Goal: Navigation & Orientation: Understand site structure

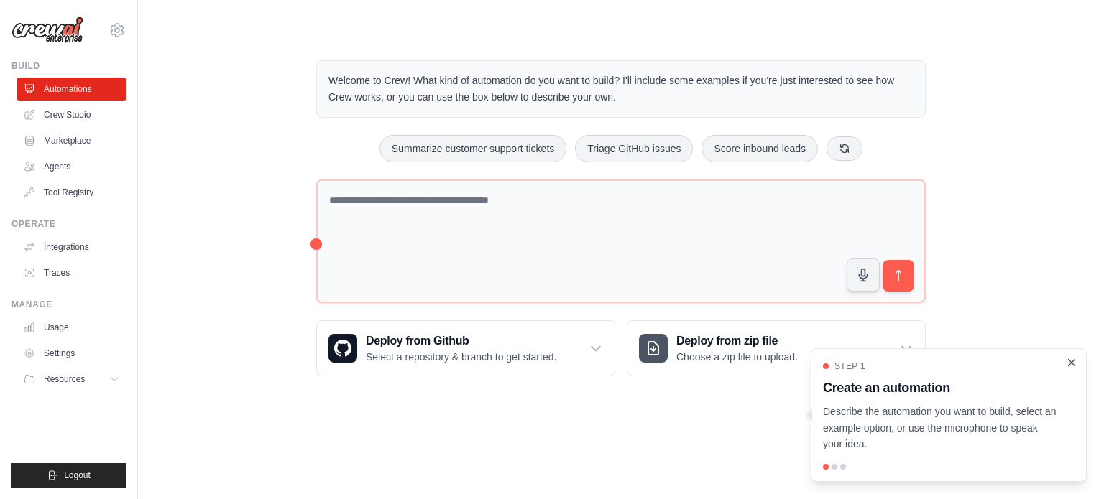
click at [1068, 359] on icon "Close walkthrough" at bounding box center [1071, 362] width 13 height 13
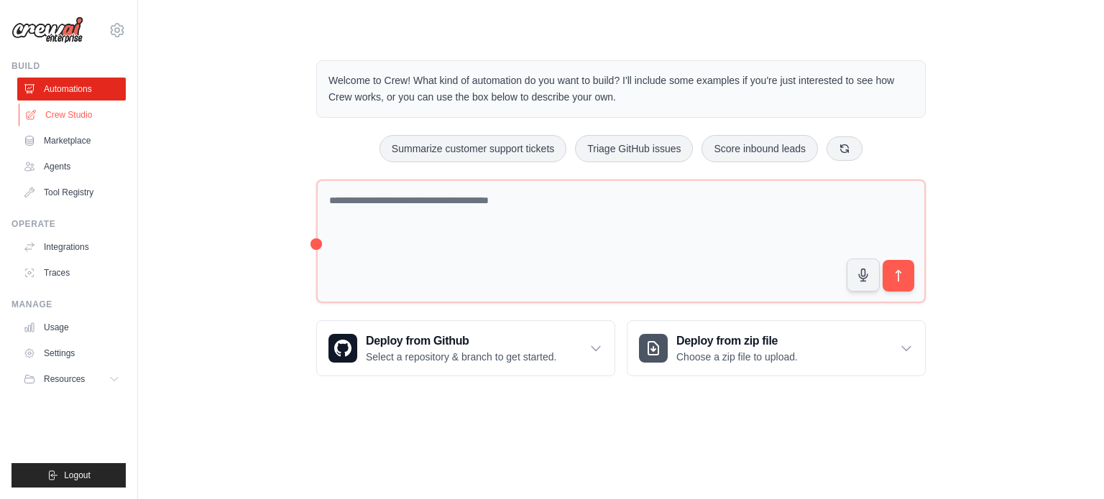
click at [55, 109] on link "Crew Studio" at bounding box center [73, 114] width 109 height 23
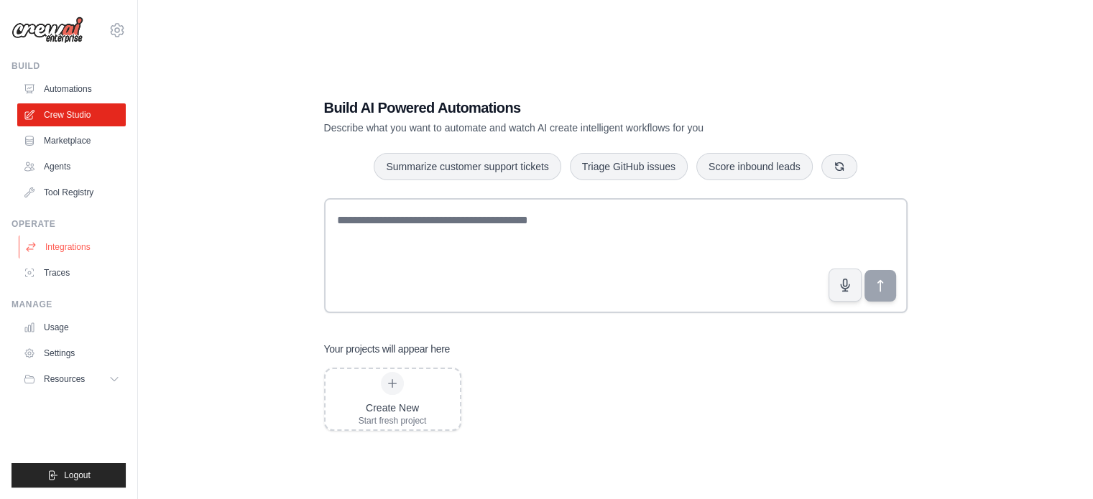
click at [69, 251] on link "Integrations" at bounding box center [73, 247] width 109 height 23
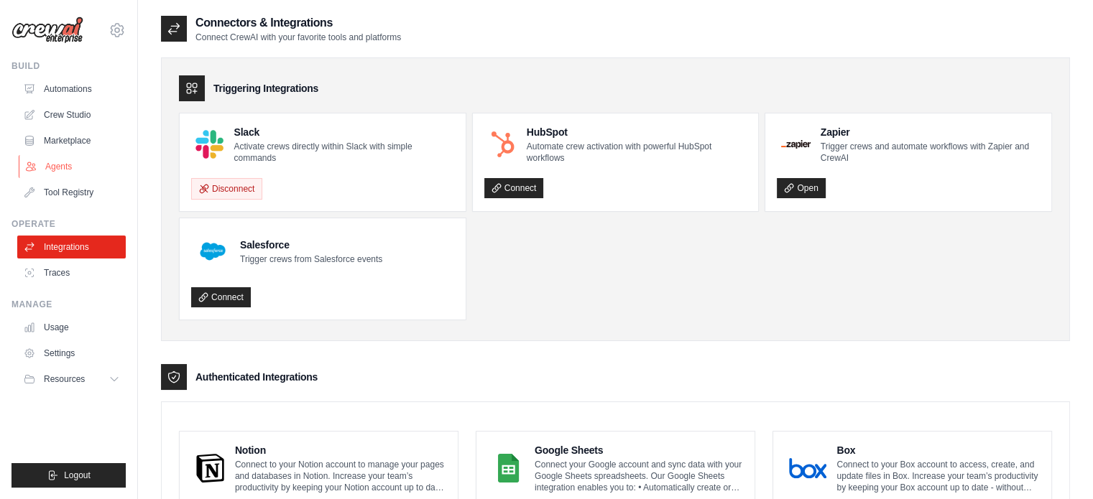
click at [60, 168] on link "Agents" at bounding box center [73, 166] width 109 height 23
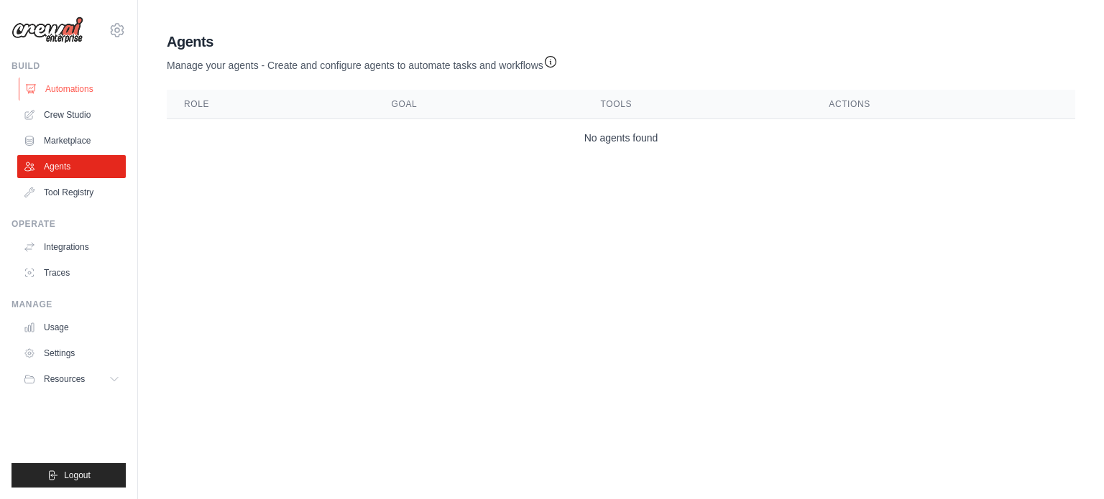
click at [72, 85] on link "Automations" at bounding box center [73, 89] width 109 height 23
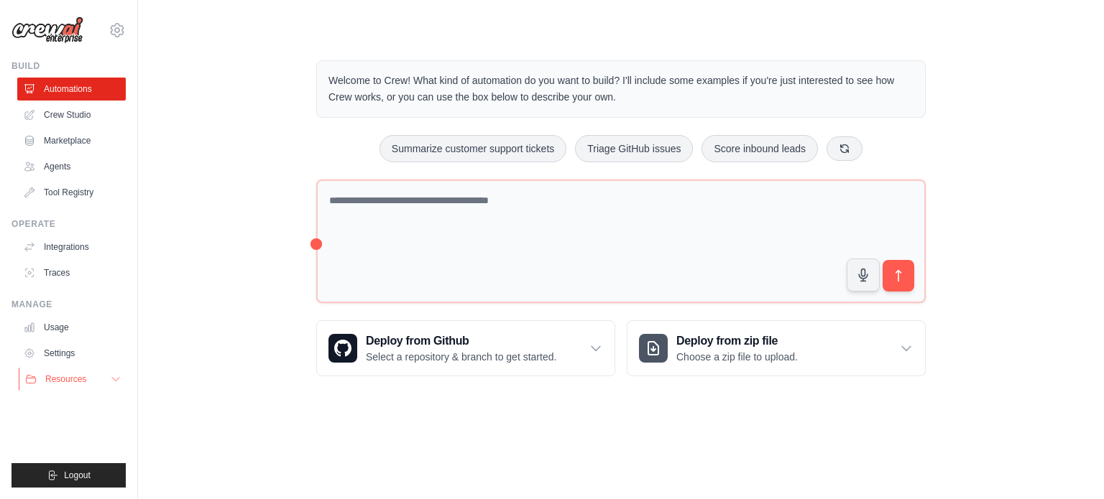
click at [82, 374] on span "Resources" at bounding box center [65, 379] width 41 height 11
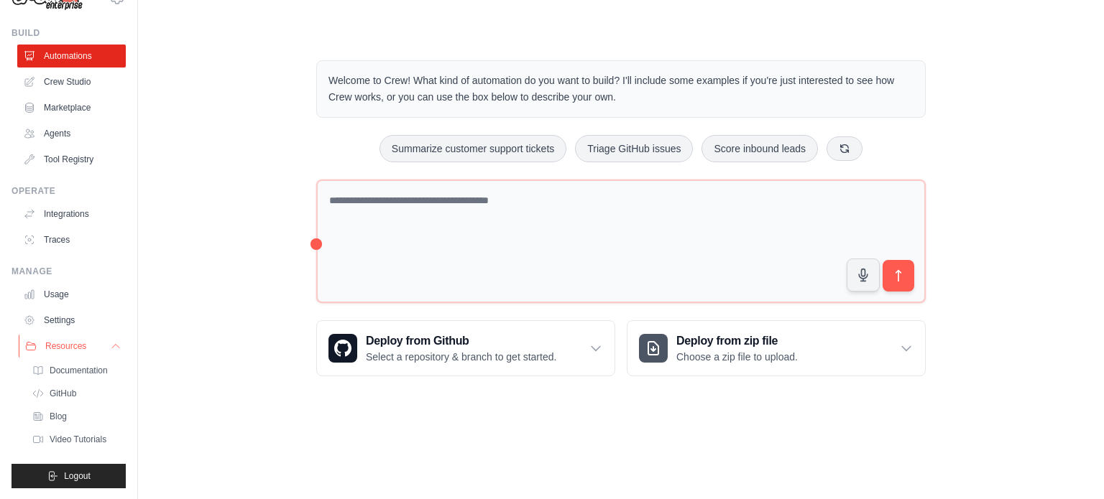
click at [69, 348] on span "Resources" at bounding box center [65, 346] width 41 height 11
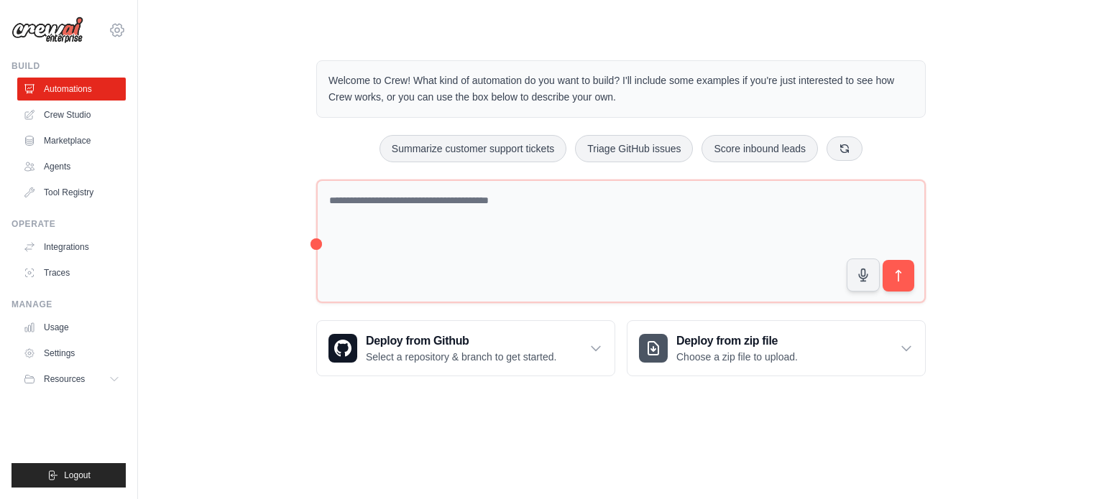
click at [114, 35] on icon at bounding box center [117, 30] width 17 height 17
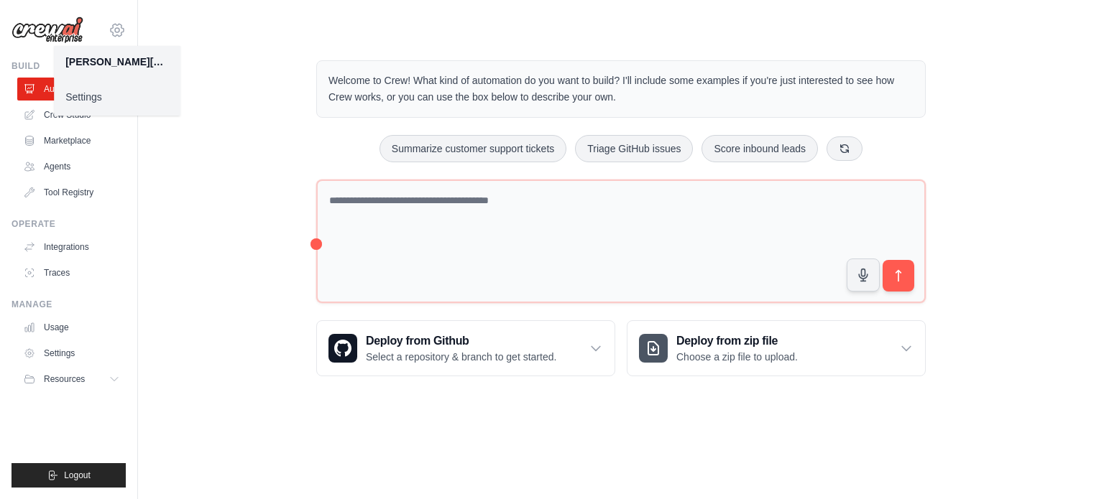
click at [114, 35] on icon at bounding box center [117, 30] width 13 height 12
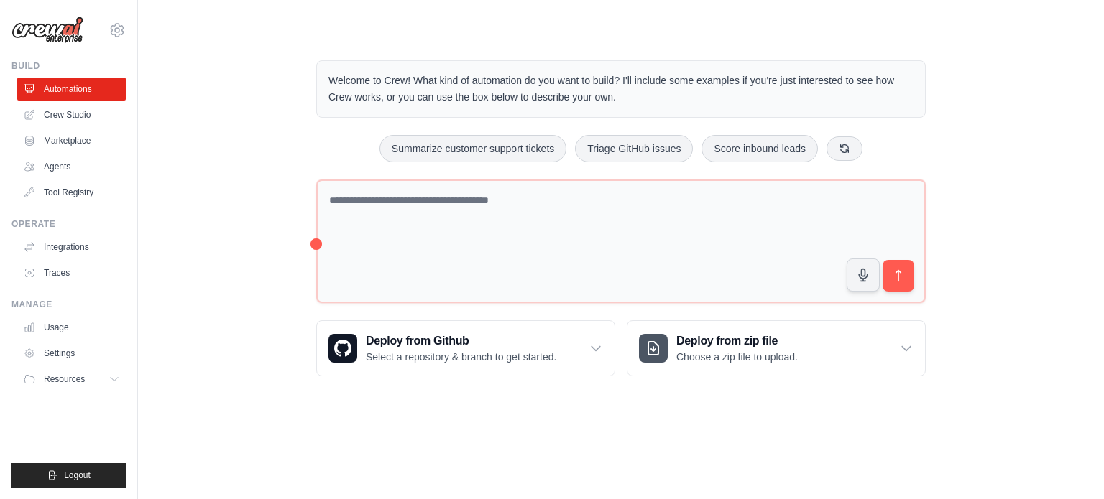
click at [56, 34] on img at bounding box center [47, 30] width 72 height 27
click at [86, 109] on link "Crew Studio" at bounding box center [73, 114] width 109 height 23
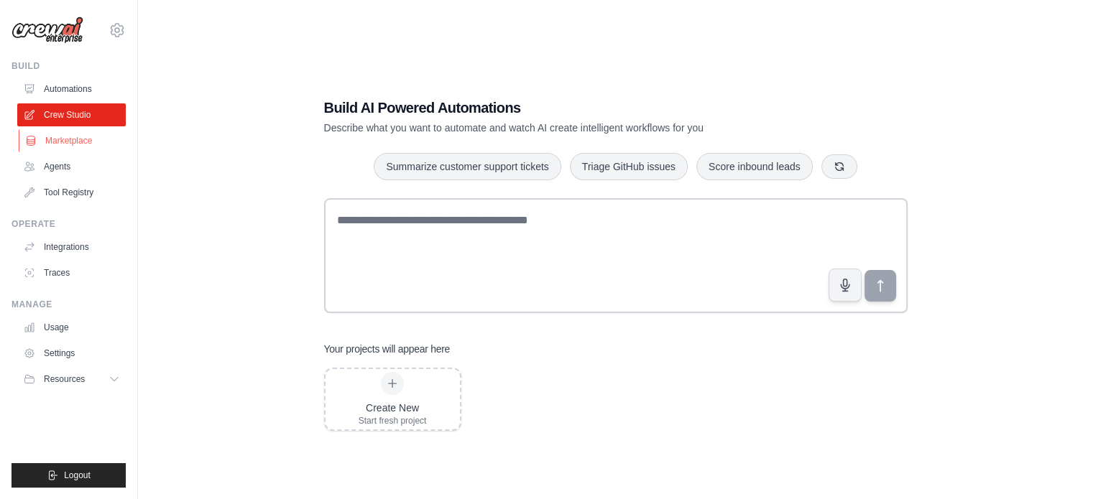
click at [89, 145] on link "Marketplace" at bounding box center [73, 140] width 109 height 23
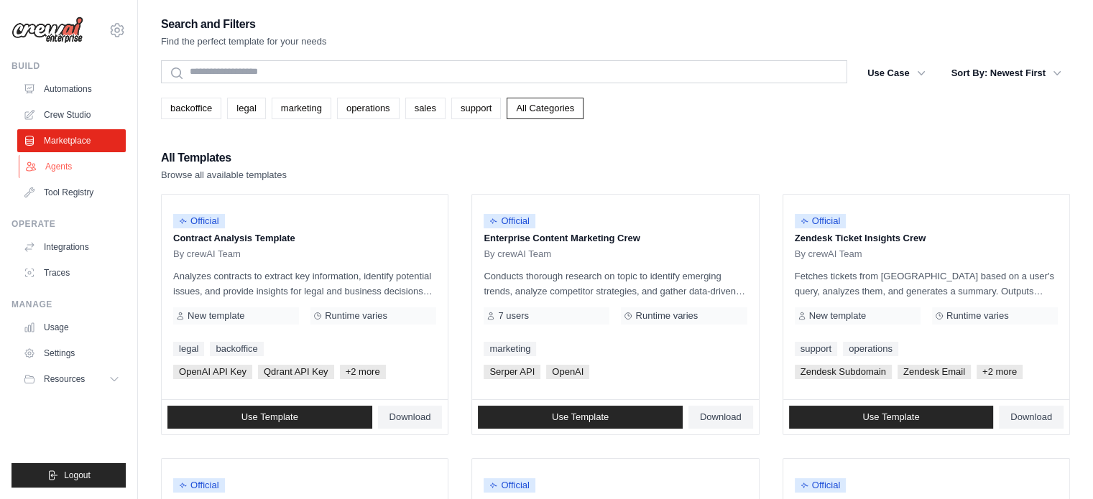
click at [78, 171] on link "Agents" at bounding box center [73, 166] width 109 height 23
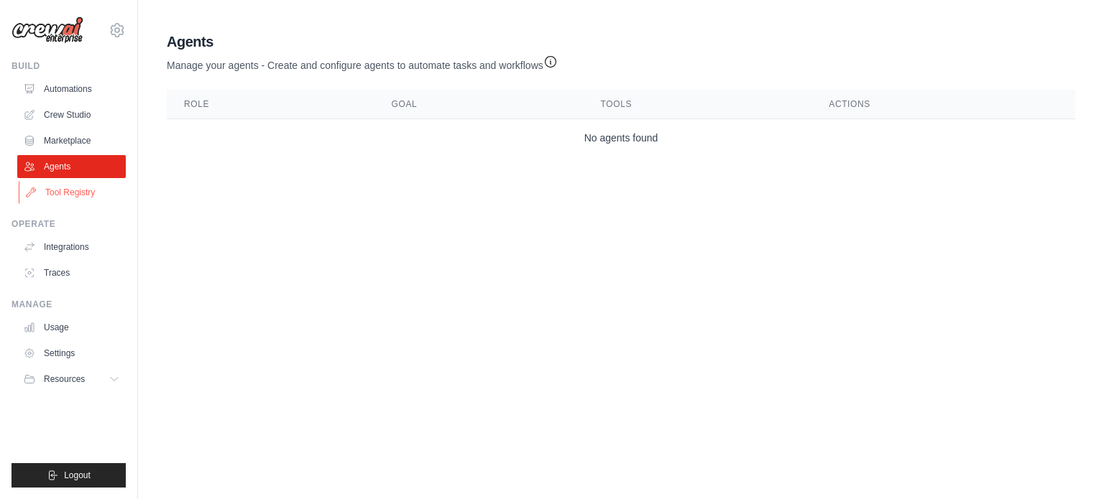
click at [53, 198] on link "Tool Registry" at bounding box center [73, 192] width 109 height 23
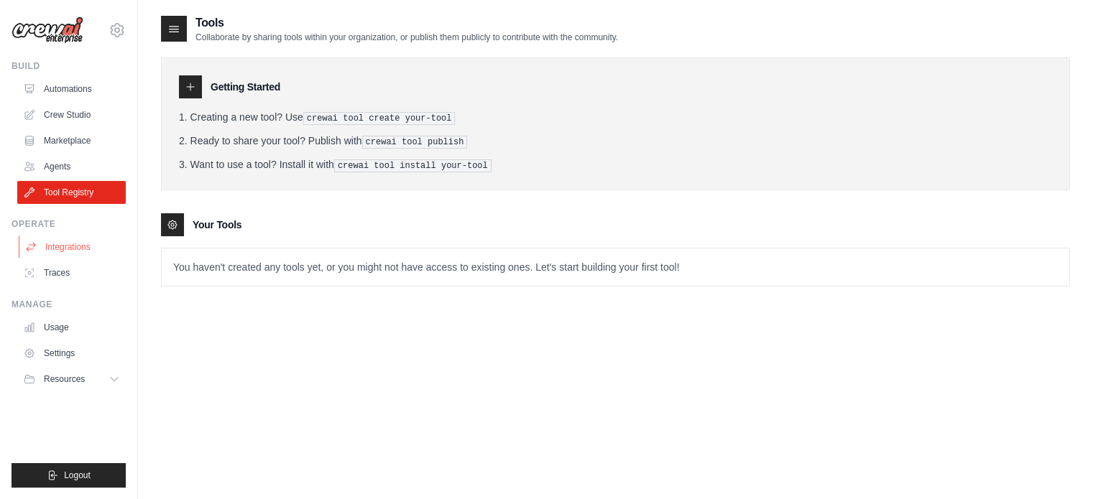
click at [75, 254] on link "Integrations" at bounding box center [73, 247] width 109 height 23
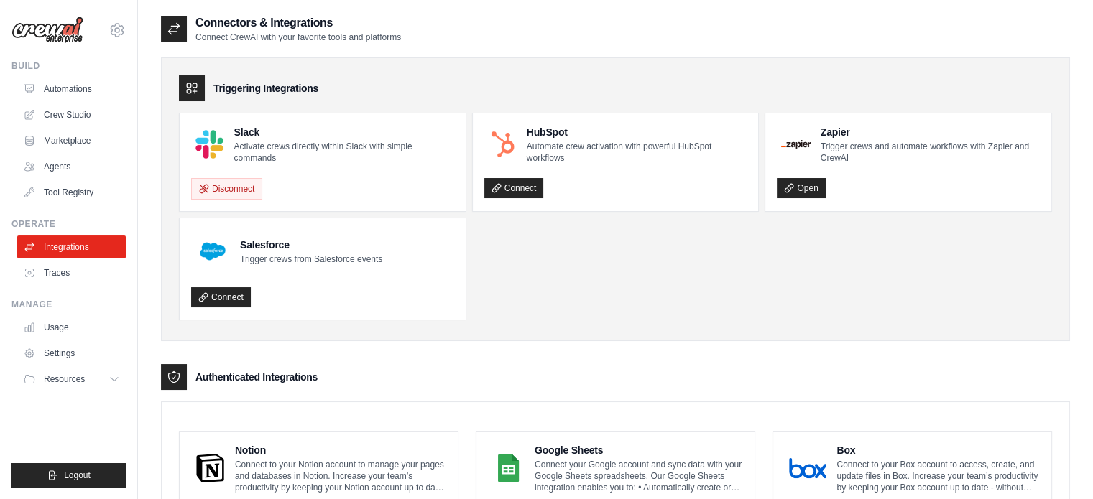
click at [69, 273] on link "Traces" at bounding box center [71, 273] width 109 height 23
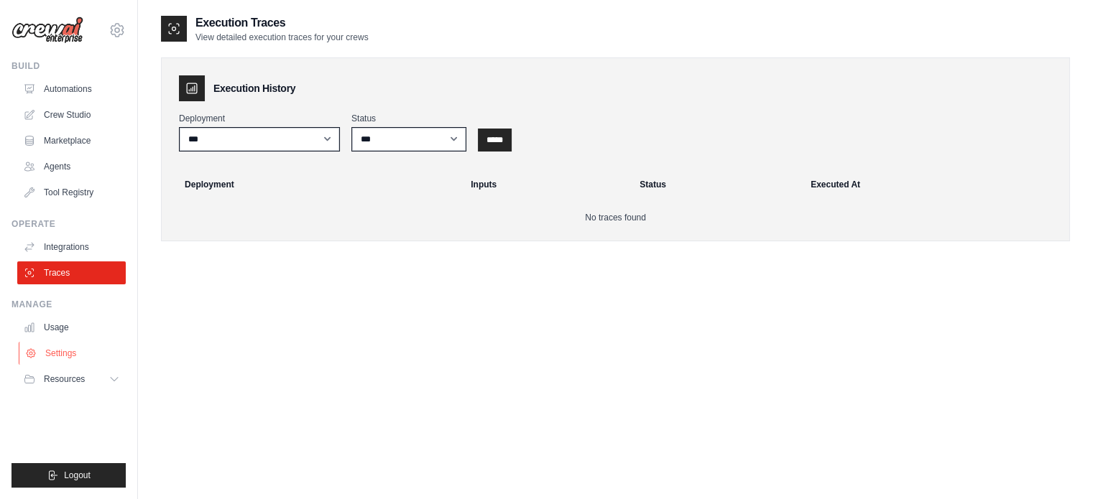
click at [65, 361] on link "Settings" at bounding box center [73, 353] width 109 height 23
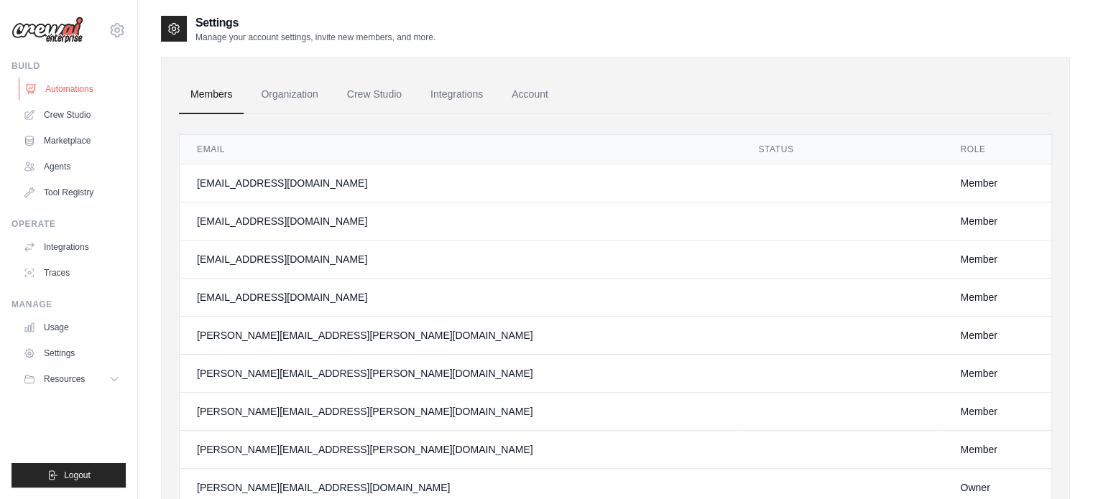
click at [73, 92] on link "Automations" at bounding box center [73, 89] width 109 height 23
